Goal: Download file/media

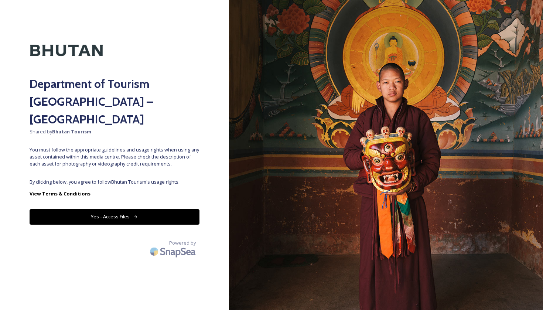
click at [144, 209] on button "Yes - Access Files" at bounding box center [115, 216] width 170 height 15
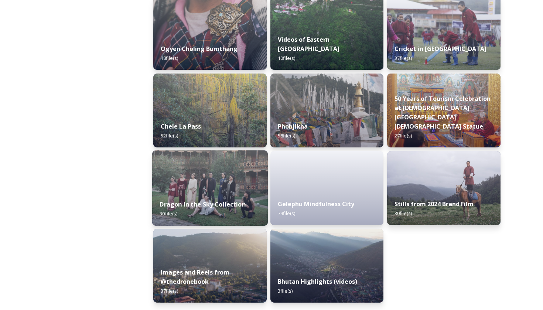
scroll to position [1208, 0]
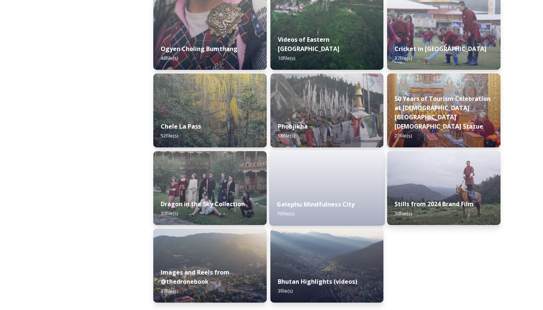
click at [361, 198] on div "Gelephu Mindfulness City 79 file(s)" at bounding box center [327, 209] width 116 height 34
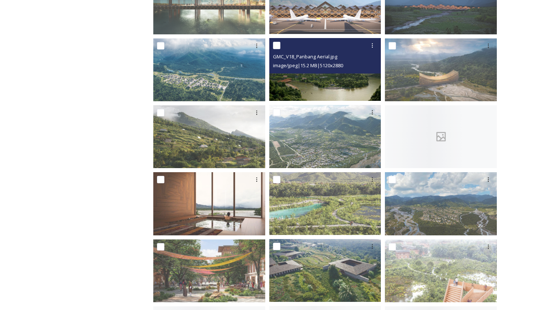
scroll to position [315, 0]
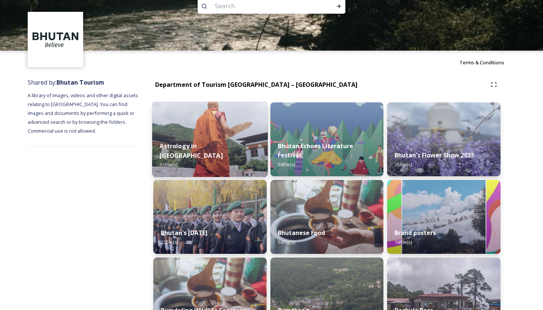
scroll to position [18, 0]
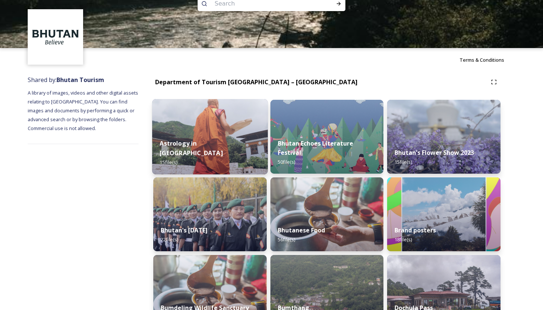
click at [238, 151] on div "Astrology in [GEOGRAPHIC_DATA] 15 file(s)" at bounding box center [210, 152] width 116 height 43
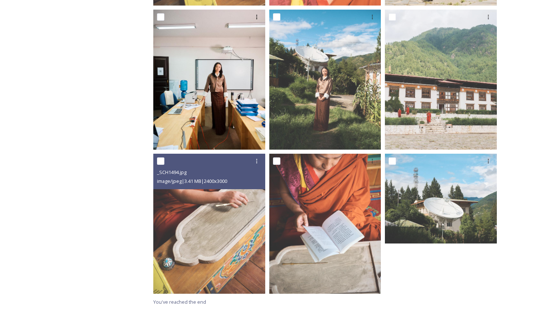
scroll to position [562, 0]
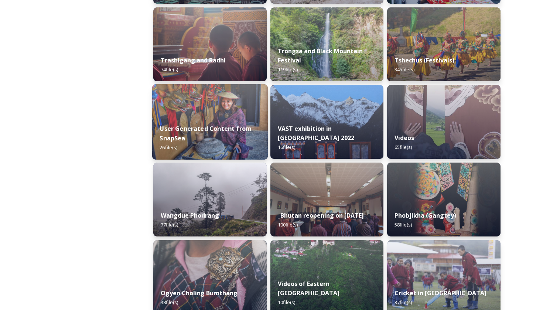
scroll to position [999, 0]
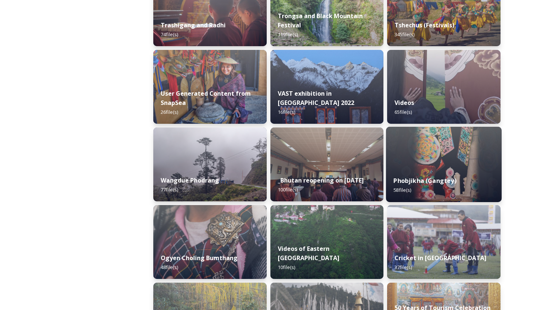
click at [428, 158] on img at bounding box center [444, 164] width 116 height 75
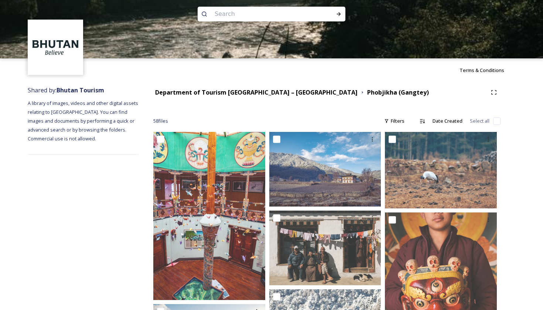
scroll to position [8, 0]
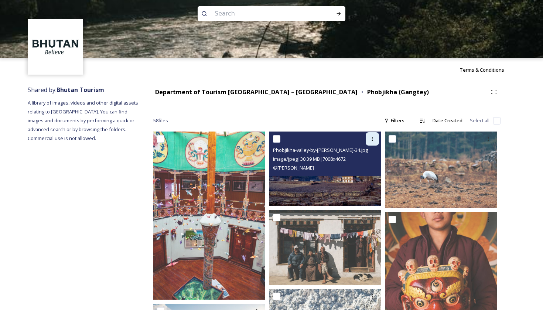
click at [371, 137] on icon at bounding box center [372, 139] width 6 height 6
click at [363, 170] on span "Download" at bounding box center [363, 169] width 23 height 7
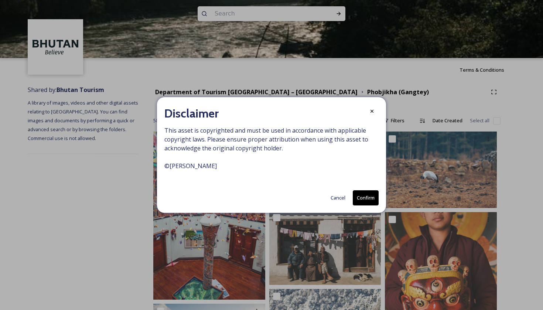
click at [356, 197] on button "Confirm" at bounding box center [366, 197] width 26 height 15
click at [373, 114] on div at bounding box center [371, 111] width 13 height 13
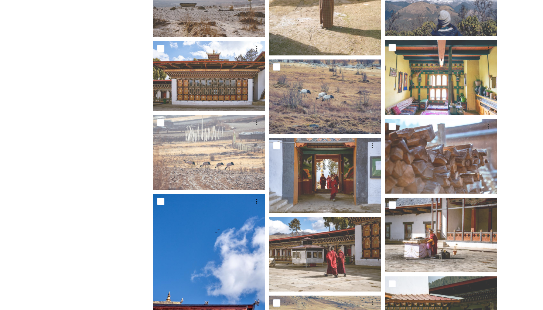
scroll to position [824, 0]
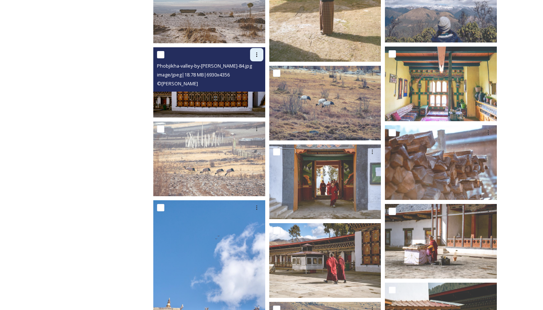
click at [258, 57] on icon at bounding box center [257, 55] width 6 height 6
click at [253, 84] on span "Download" at bounding box center [248, 85] width 23 height 7
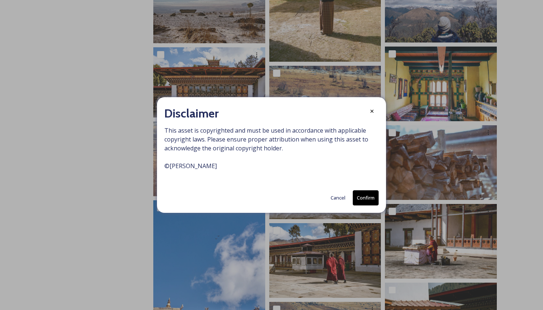
click at [363, 202] on button "Confirm" at bounding box center [366, 197] width 26 height 15
click at [372, 113] on icon at bounding box center [372, 112] width 6 height 6
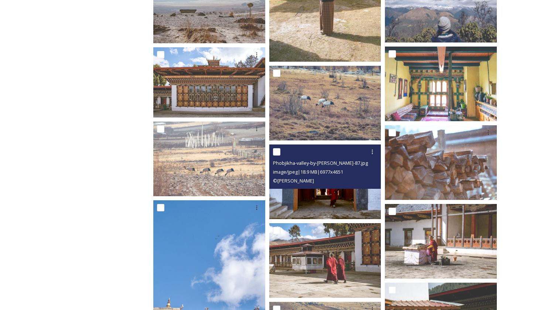
click at [341, 207] on img at bounding box center [325, 181] width 112 height 75
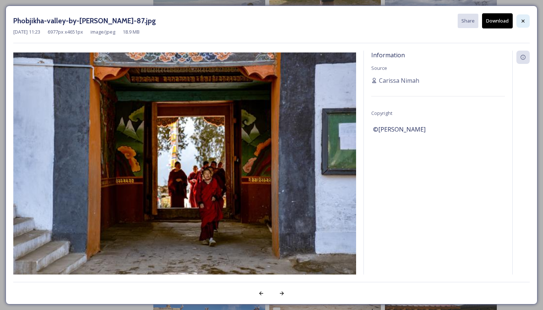
click at [524, 19] on icon at bounding box center [523, 21] width 6 height 6
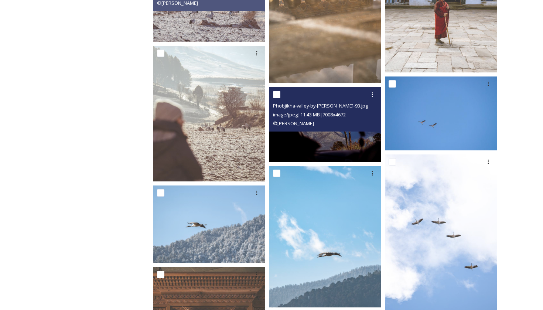
scroll to position [1292, 0]
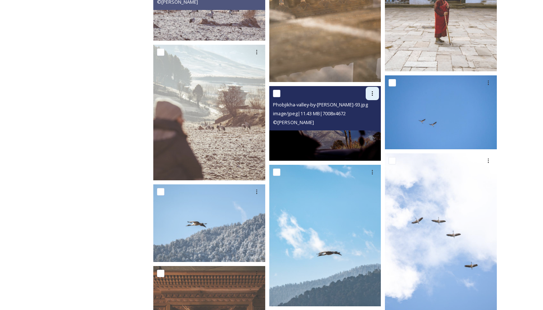
click at [376, 94] on div at bounding box center [372, 93] width 13 height 13
click at [360, 124] on span "Download" at bounding box center [363, 123] width 23 height 7
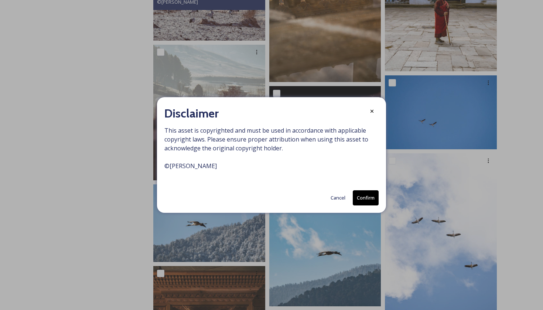
click at [359, 196] on button "Confirm" at bounding box center [366, 197] width 26 height 15
click at [373, 111] on icon at bounding box center [372, 112] width 6 height 6
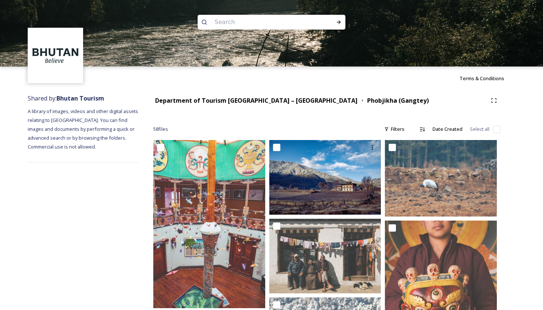
scroll to position [0, 0]
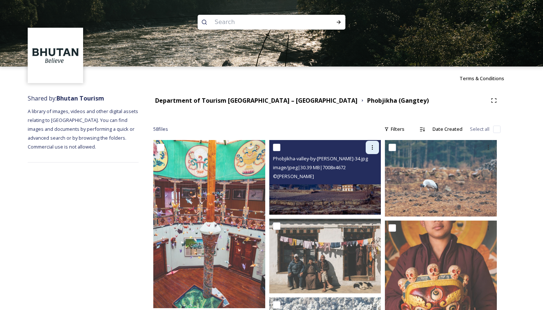
click at [374, 151] on div at bounding box center [372, 147] width 13 height 13
click at [374, 180] on span "Download" at bounding box center [363, 177] width 23 height 7
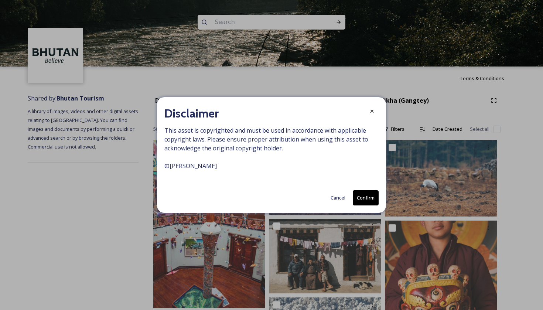
click at [360, 198] on button "Confirm" at bounding box center [366, 197] width 26 height 15
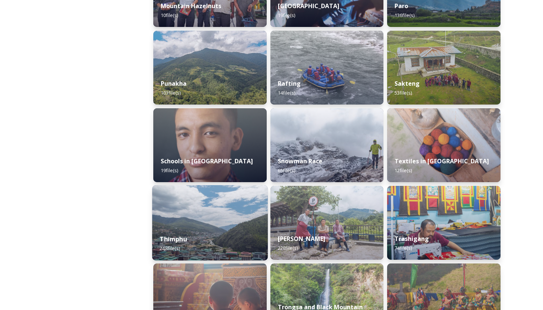
scroll to position [689, 0]
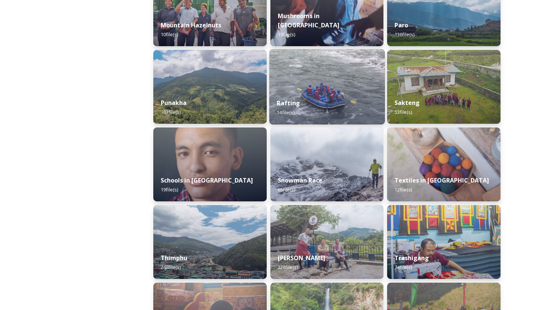
click at [314, 98] on div "Rafting 14 file(s)" at bounding box center [327, 108] width 116 height 34
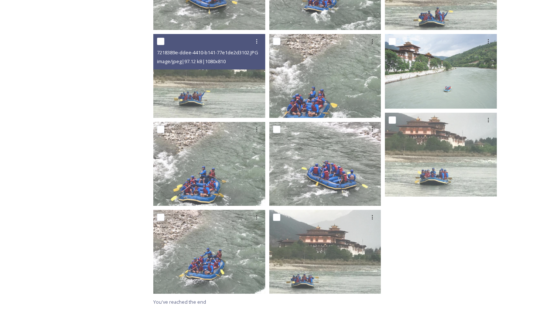
scroll to position [282, 0]
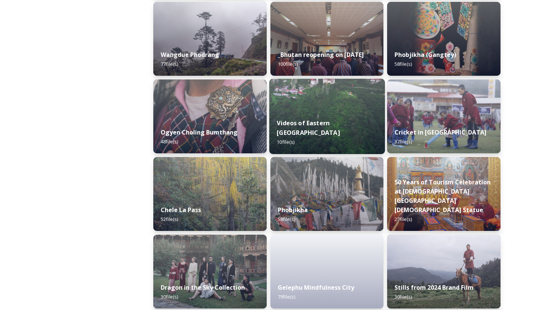
scroll to position [1103, 0]
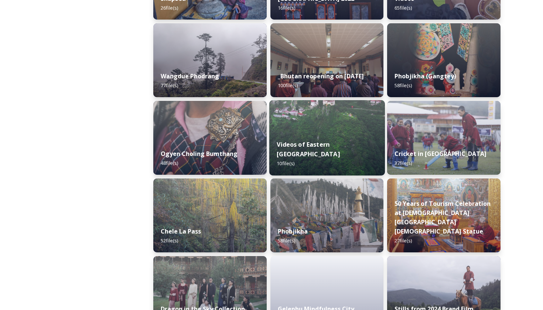
click at [320, 141] on img at bounding box center [327, 137] width 116 height 75
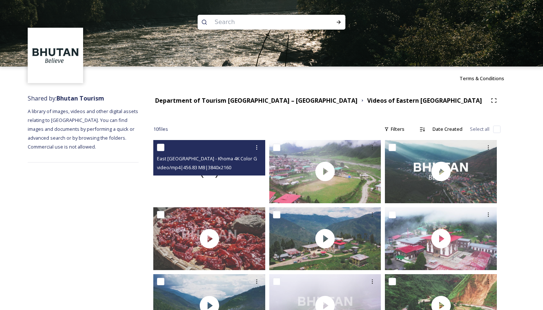
click at [213, 185] on div at bounding box center [209, 171] width 112 height 63
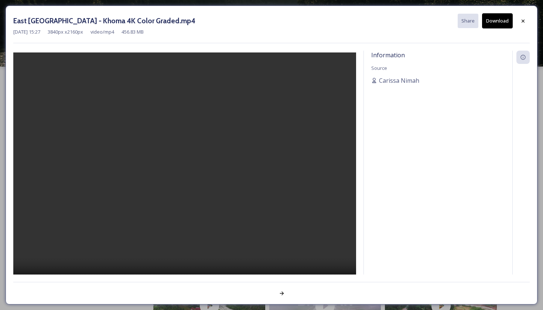
click at [189, 173] on video at bounding box center [184, 173] width 343 height 243
click at [133, 194] on video at bounding box center [184, 173] width 343 height 243
click at [176, 161] on video at bounding box center [184, 173] width 343 height 243
click at [524, 21] on icon at bounding box center [523, 21] width 6 height 6
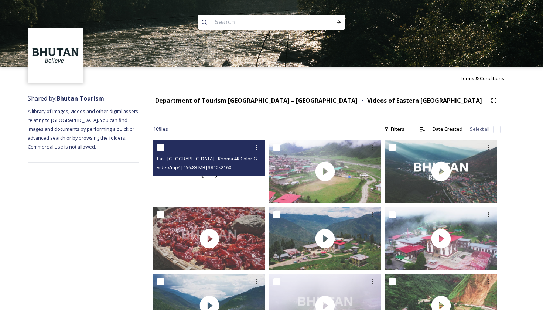
click at [208, 179] on span at bounding box center [209, 171] width 22 height 22
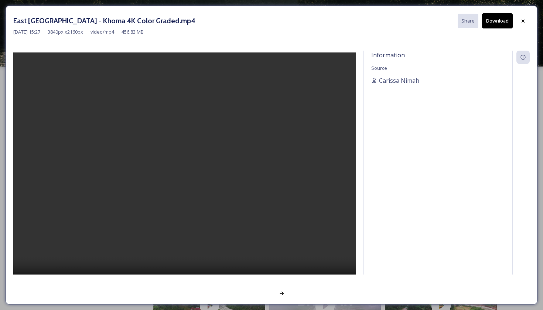
click at [187, 177] on video at bounding box center [184, 173] width 343 height 243
click at [192, 203] on video at bounding box center [184, 173] width 343 height 243
click at [194, 157] on video at bounding box center [184, 173] width 343 height 243
click at [500, 23] on button "Download" at bounding box center [497, 20] width 31 height 15
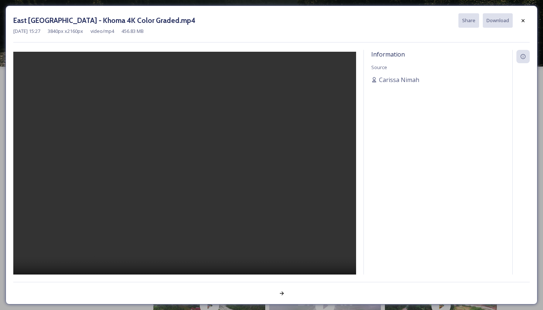
click at [371, 122] on div "Information Source [PERSON_NAME]" at bounding box center [438, 171] width 148 height 243
click at [249, 154] on video at bounding box center [184, 173] width 343 height 243
click at [524, 20] on icon at bounding box center [523, 21] width 6 height 6
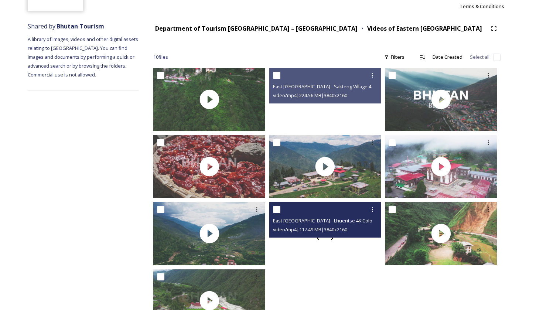
scroll to position [25, 0]
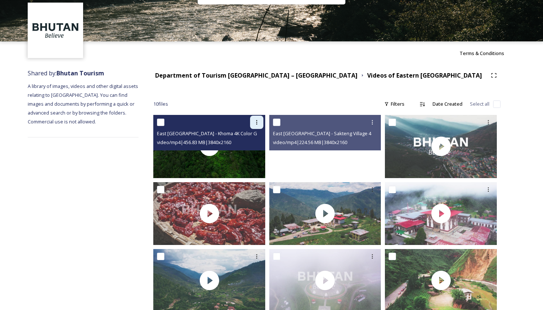
click at [257, 120] on icon at bounding box center [257, 122] width 6 height 6
click at [254, 151] on span "Download" at bounding box center [248, 152] width 23 height 7
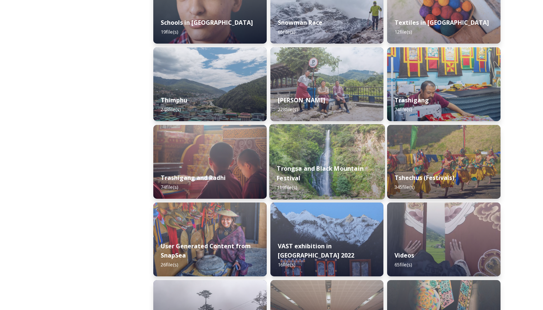
scroll to position [892, 0]
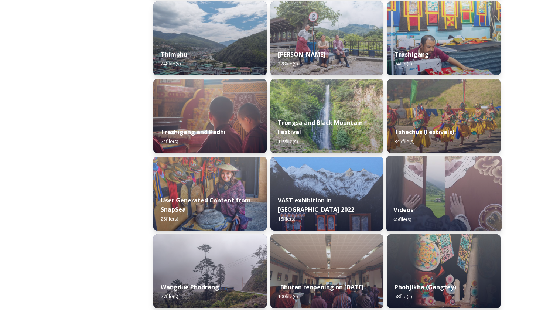
click at [430, 167] on img at bounding box center [444, 193] width 116 height 75
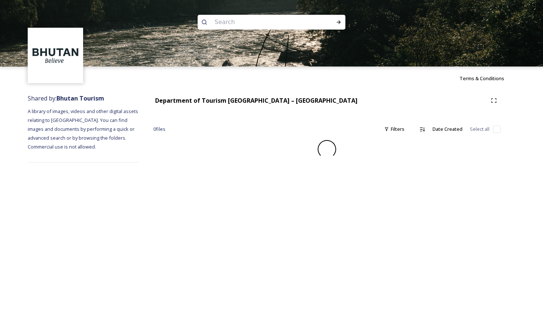
click at [428, 177] on div "Terms & Conditions Shared by: Bhutan Tourism A library of images, videos and ot…" at bounding box center [271, 155] width 543 height 310
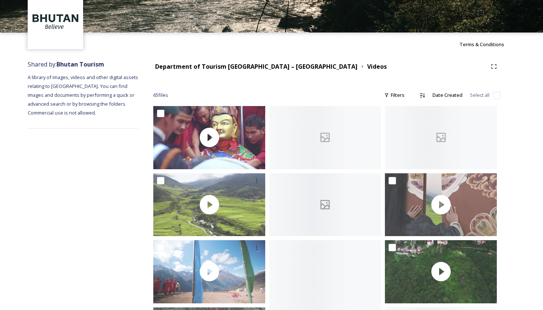
scroll to position [51, 0]
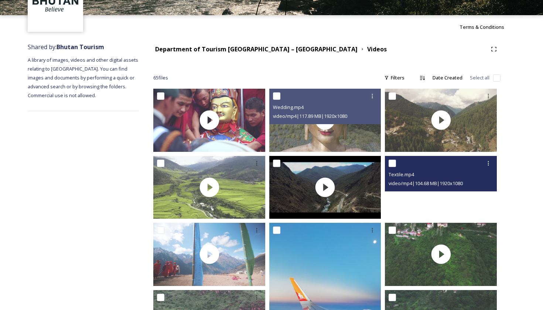
click at [439, 196] on video "Textile.mp4" at bounding box center [441, 187] width 112 height 63
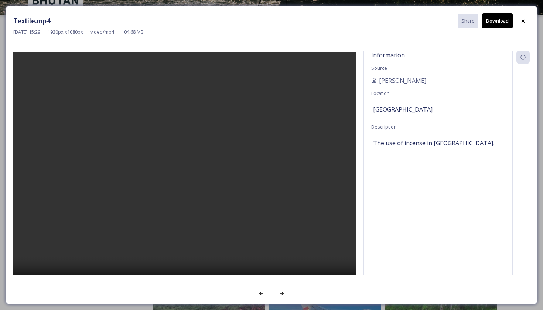
click at [177, 179] on video at bounding box center [184, 173] width 343 height 243
click at [187, 183] on video at bounding box center [184, 173] width 343 height 243
click at [132, 195] on video at bounding box center [184, 173] width 343 height 243
click at [190, 155] on video at bounding box center [184, 173] width 343 height 243
click at [219, 139] on video at bounding box center [184, 173] width 343 height 243
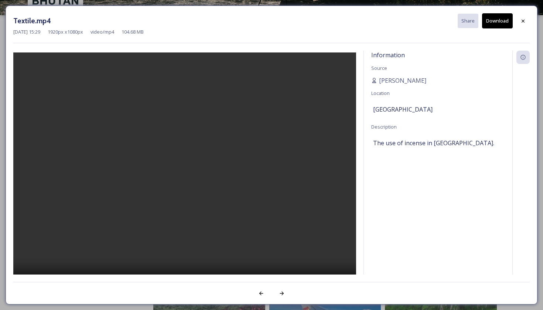
click at [35, 261] on video at bounding box center [184, 173] width 343 height 243
click at [19, 254] on video at bounding box center [184, 173] width 343 height 243
click at [22, 59] on video at bounding box center [184, 173] width 343 height 243
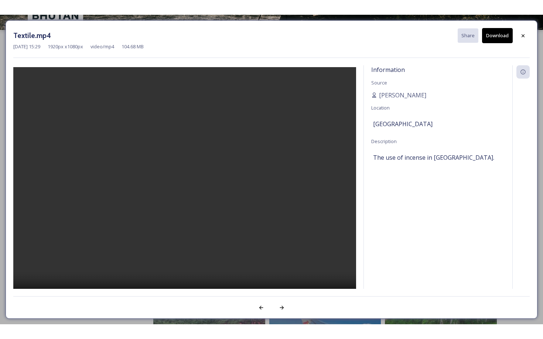
scroll to position [0, 0]
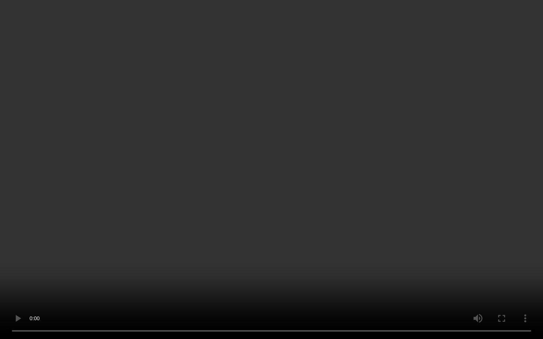
click at [204, 309] on video at bounding box center [271, 169] width 543 height 339
click at [201, 309] on video at bounding box center [271, 169] width 543 height 339
click at [202, 309] on video at bounding box center [271, 169] width 543 height 339
click at [201, 309] on video at bounding box center [271, 169] width 543 height 339
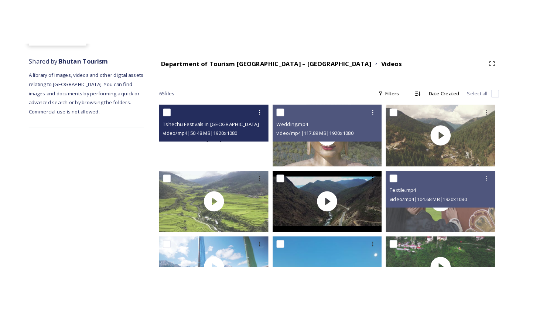
scroll to position [100, 0]
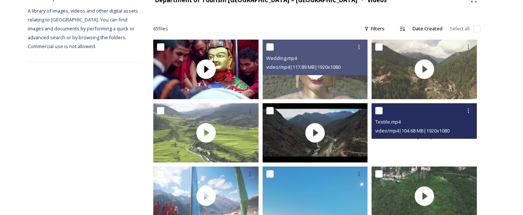
click at [399, 152] on div at bounding box center [424, 132] width 105 height 59
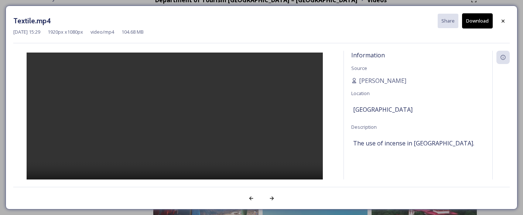
click at [170, 128] on video at bounding box center [175, 126] width 296 height 148
click at [474, 21] on button "Download" at bounding box center [477, 20] width 31 height 15
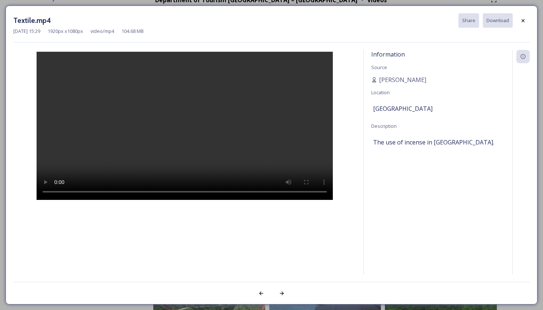
click at [459, 99] on div "Information Source [PERSON_NAME] Location [GEOGRAPHIC_DATA] Description The use…" at bounding box center [438, 171] width 148 height 243
